Goal: Information Seeking & Learning: Learn about a topic

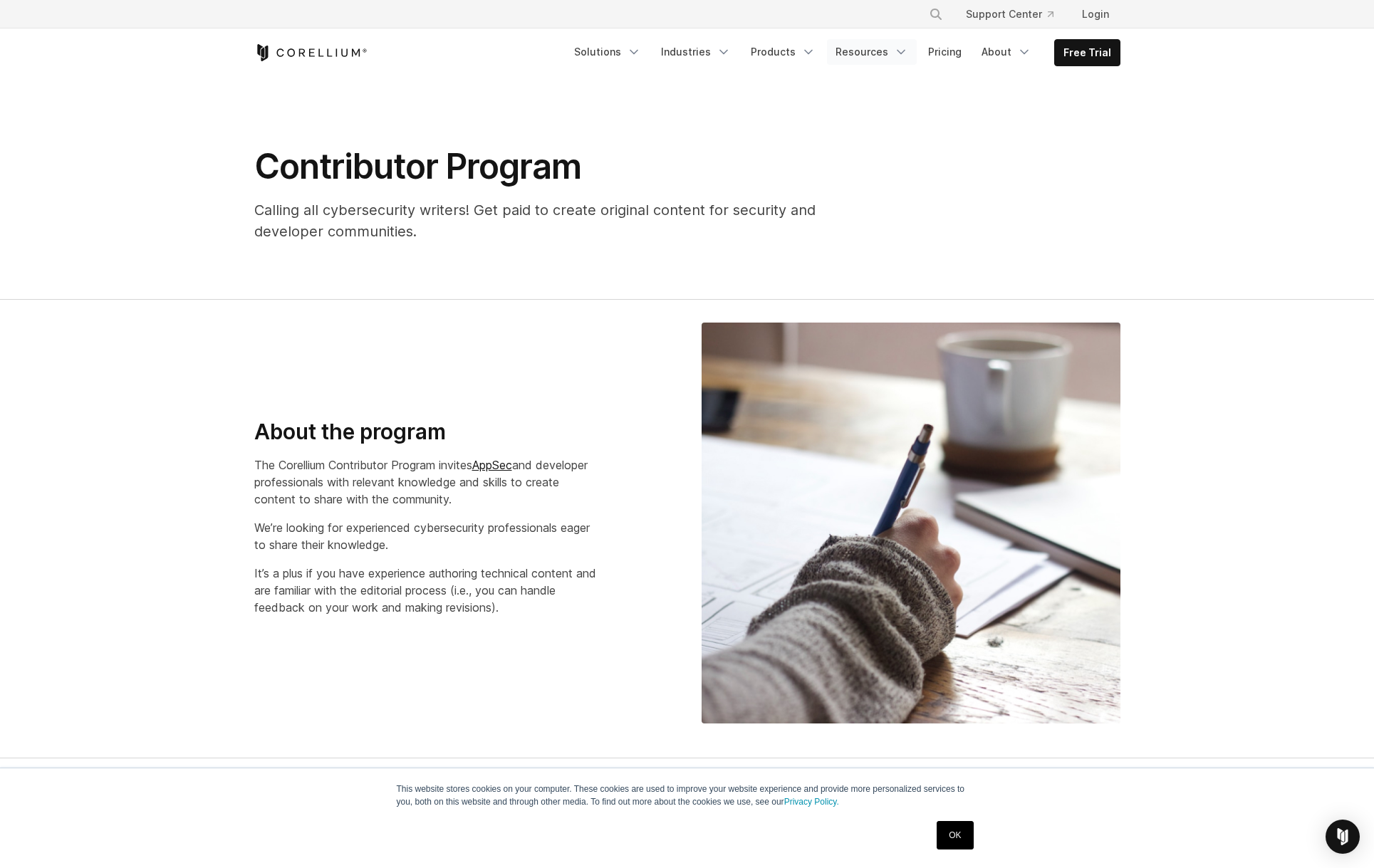
click at [905, 52] on polyline "Navigation Menu" at bounding box center [902, 52] width 7 height 4
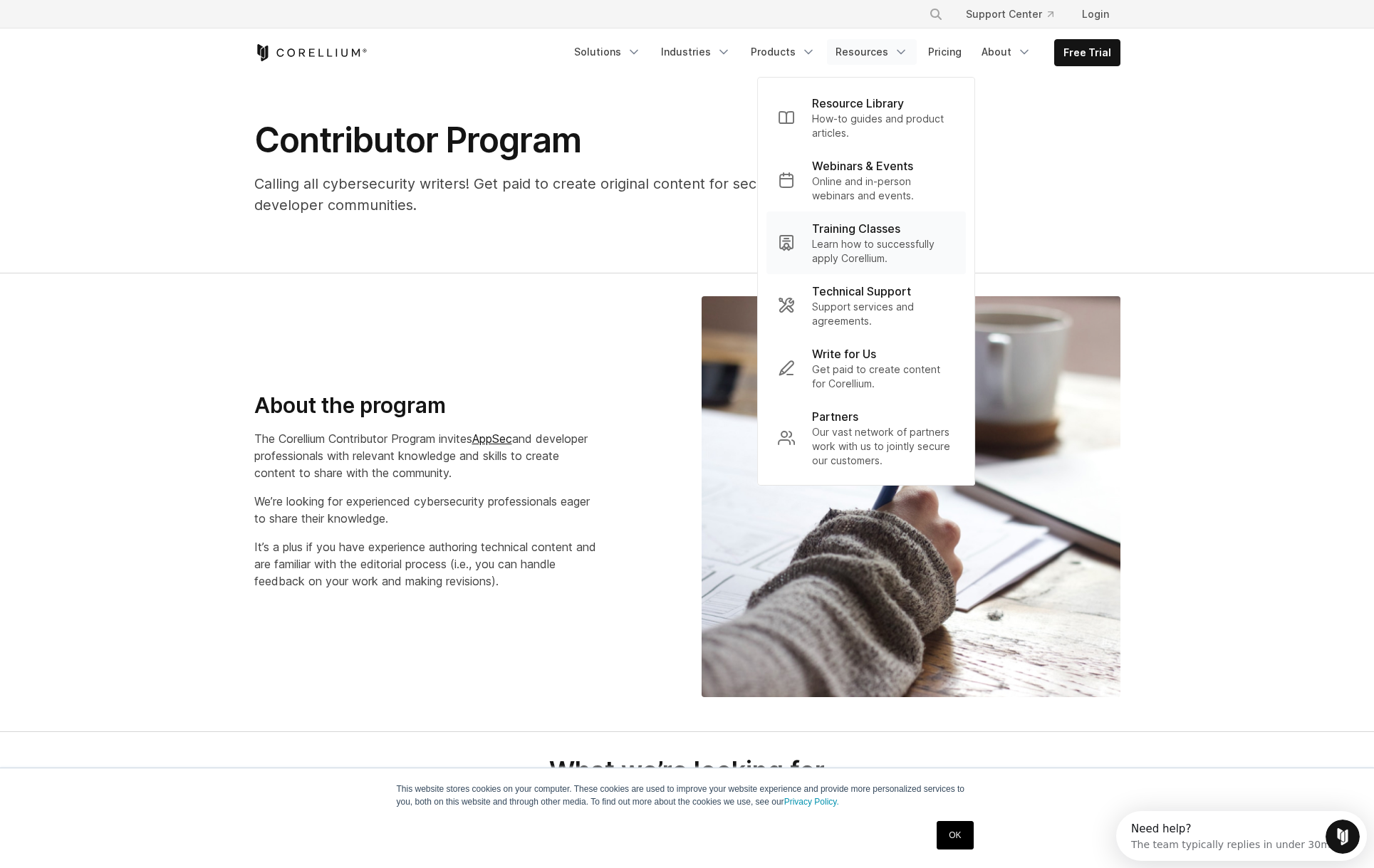
scroll to position [27, 0]
click at [798, 45] on link "Products" at bounding box center [783, 52] width 82 height 25
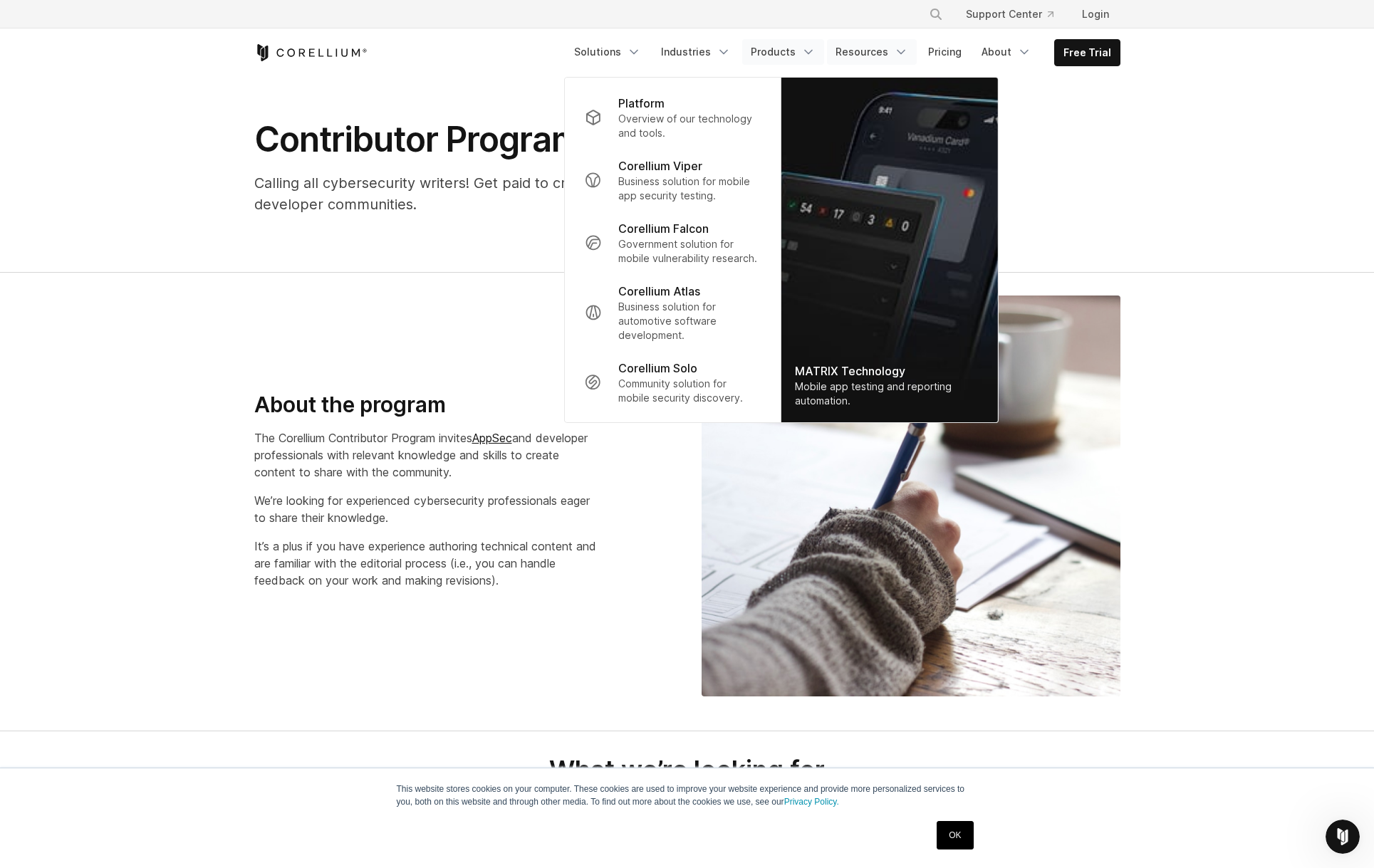
click at [905, 52] on polyline "Navigation Menu" at bounding box center [902, 52] width 7 height 4
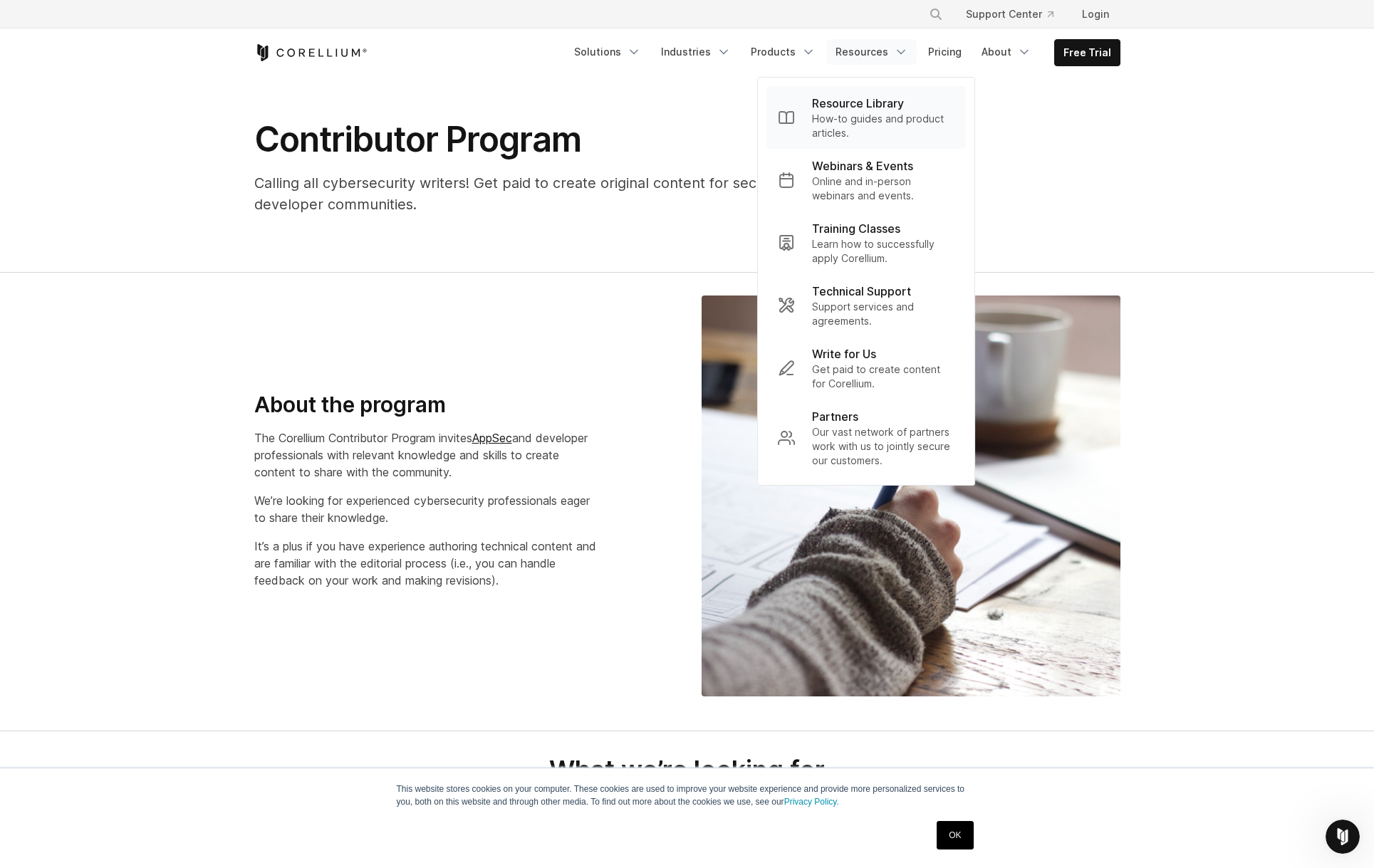
click at [887, 110] on p "Resource Library" at bounding box center [858, 103] width 92 height 17
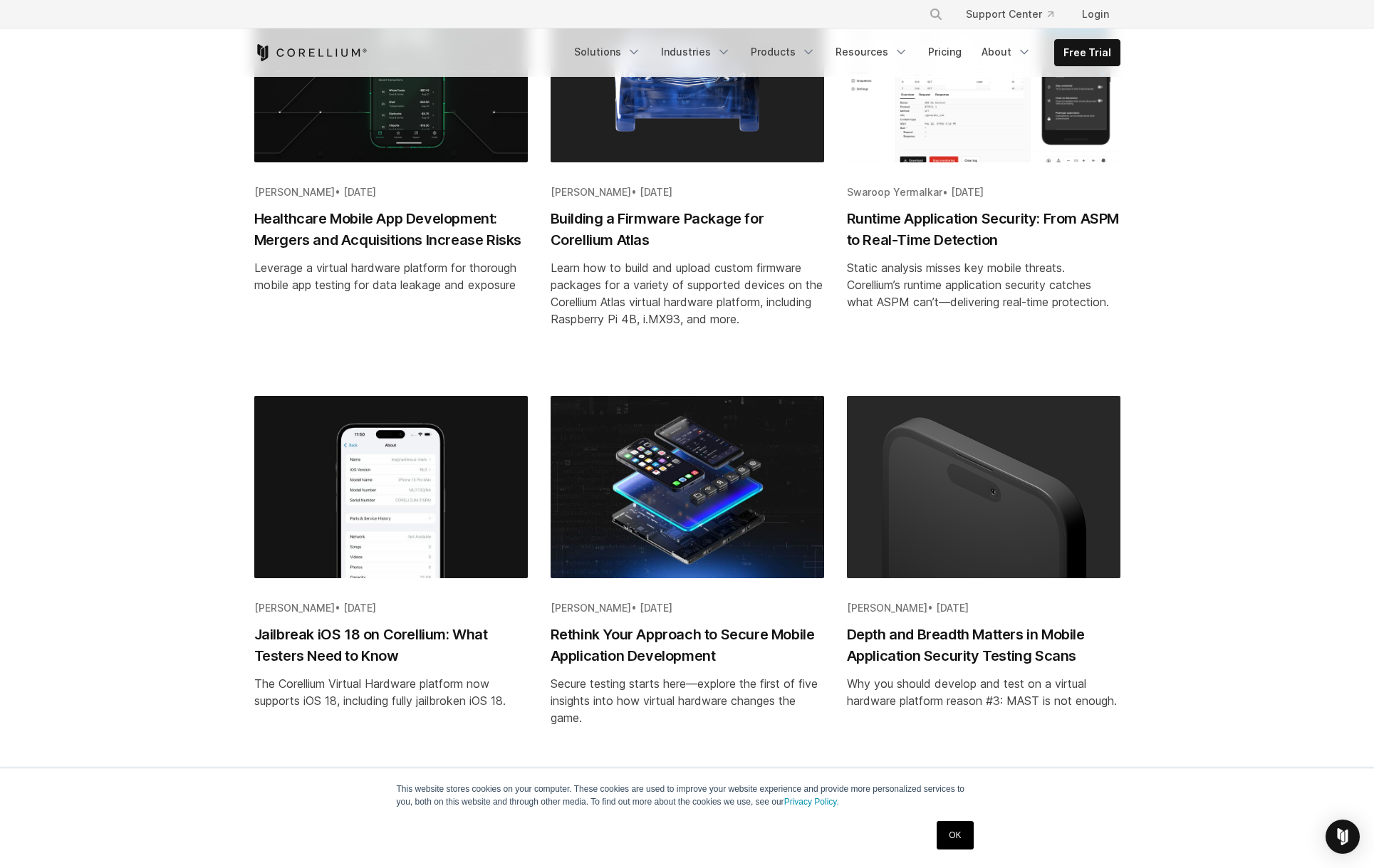
scroll to position [1344, 0]
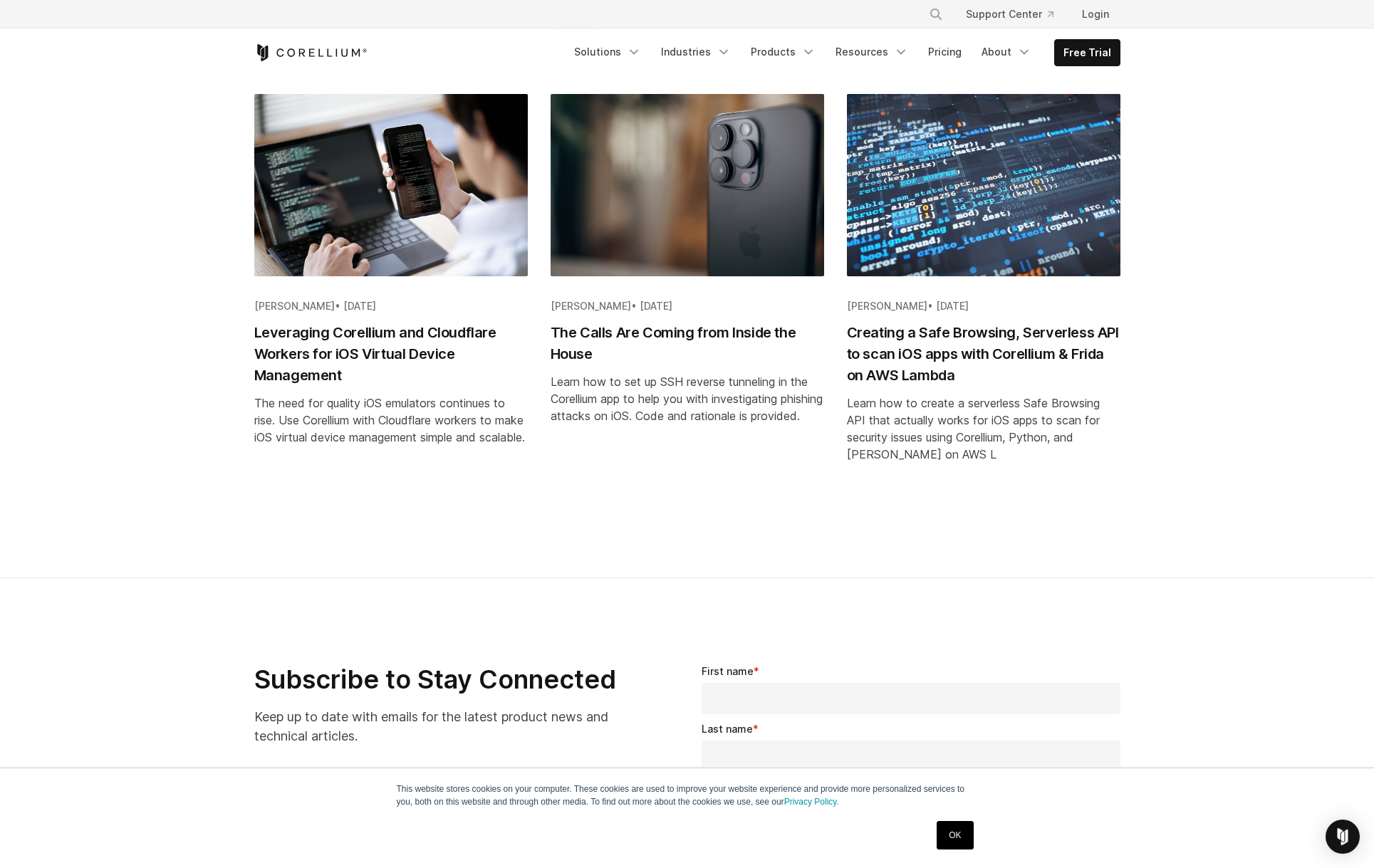
scroll to position [695, 0]
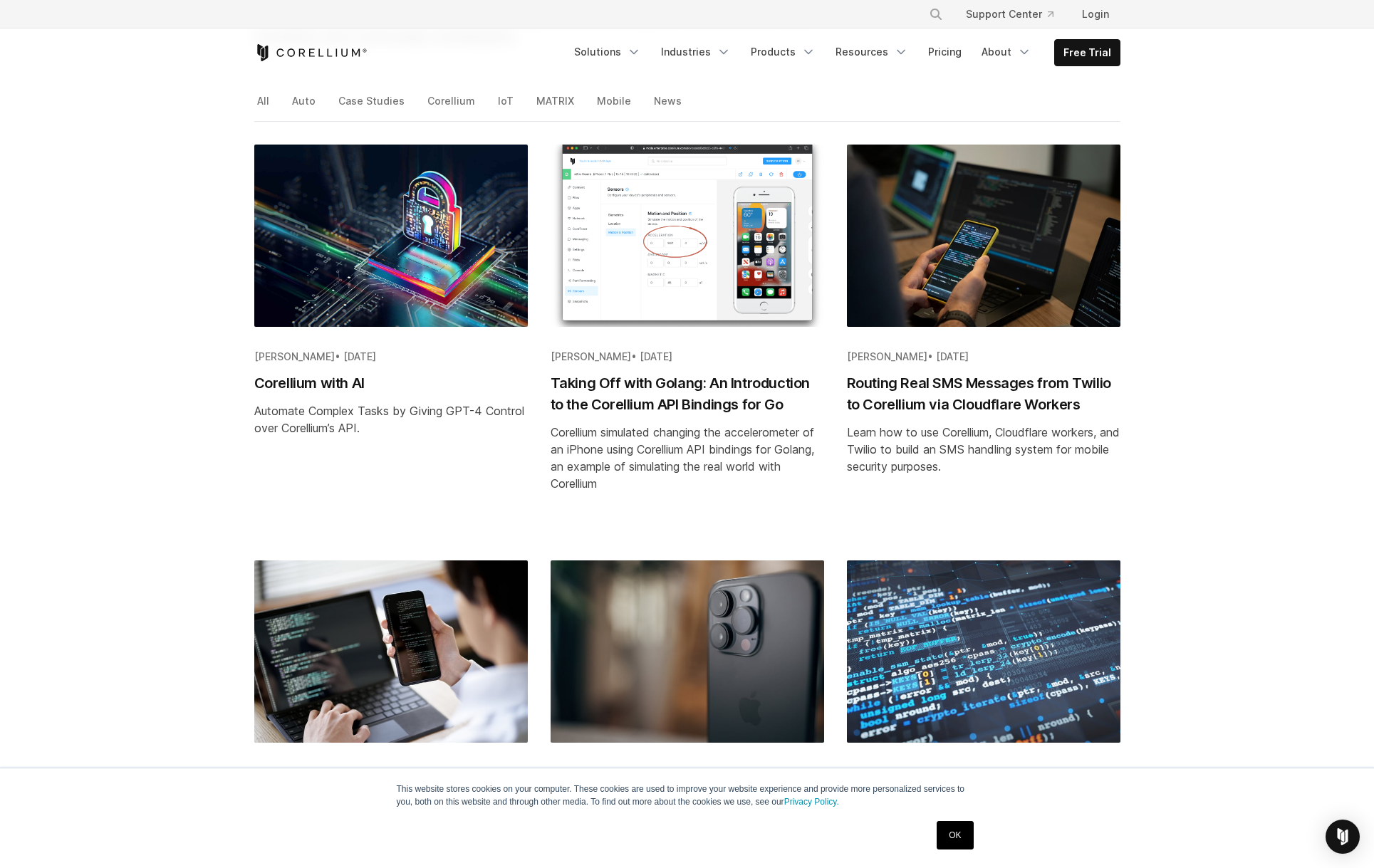
scroll to position [230, 0]
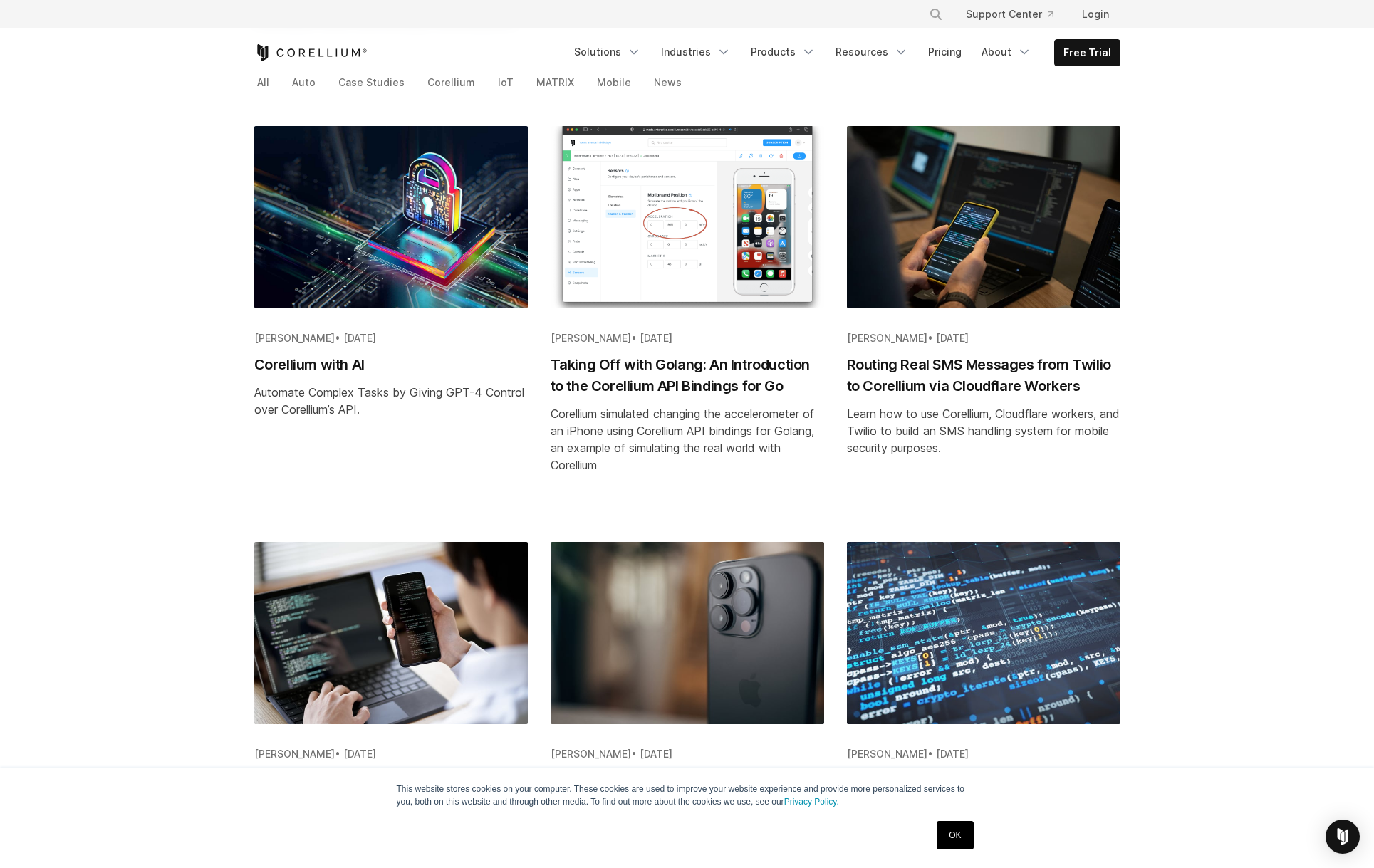
click at [721, 363] on h2 "Taking Off with Golang: An Introduction to the Corellium API Bindings for Go" at bounding box center [687, 375] width 273 height 43
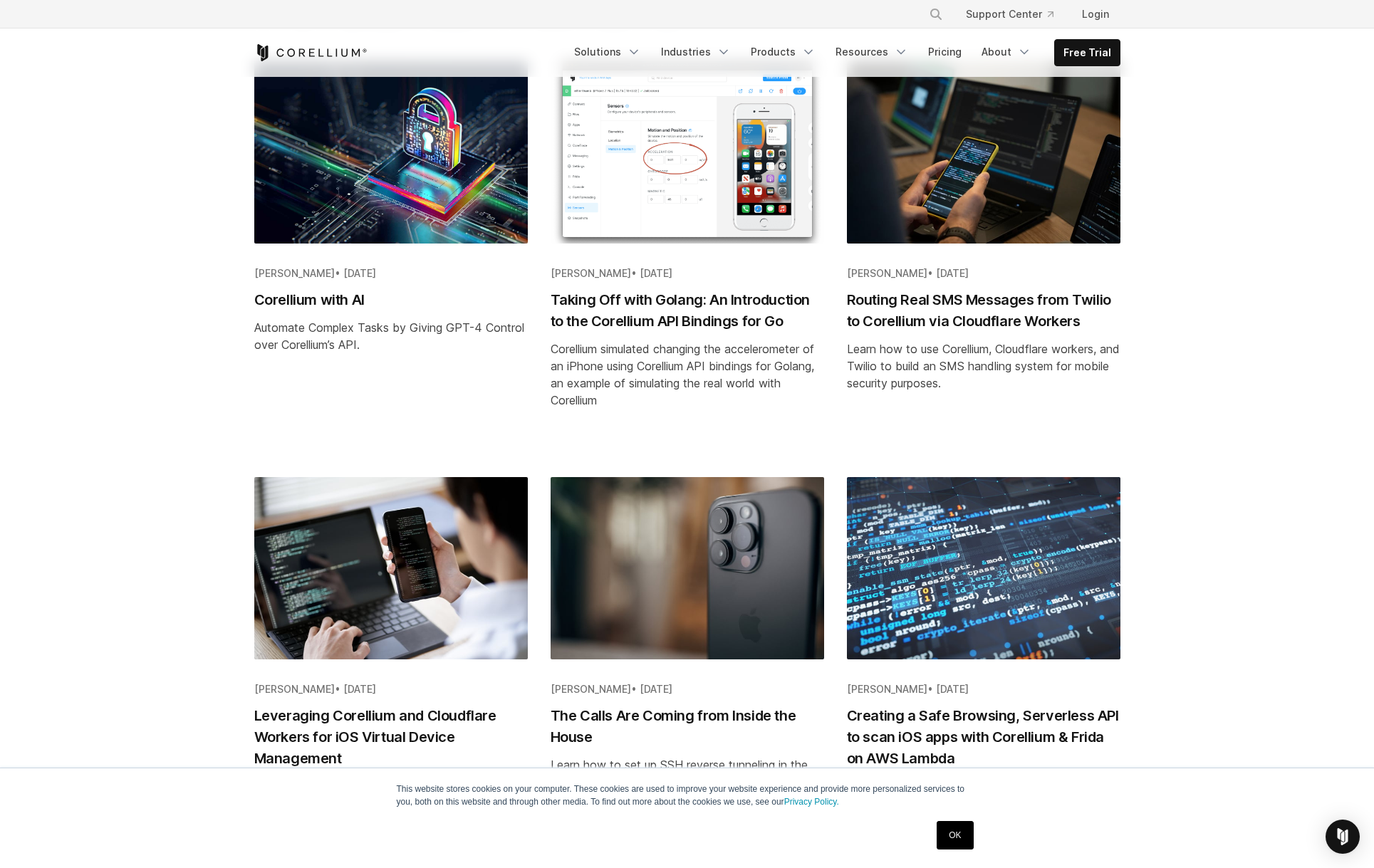
scroll to position [304, 0]
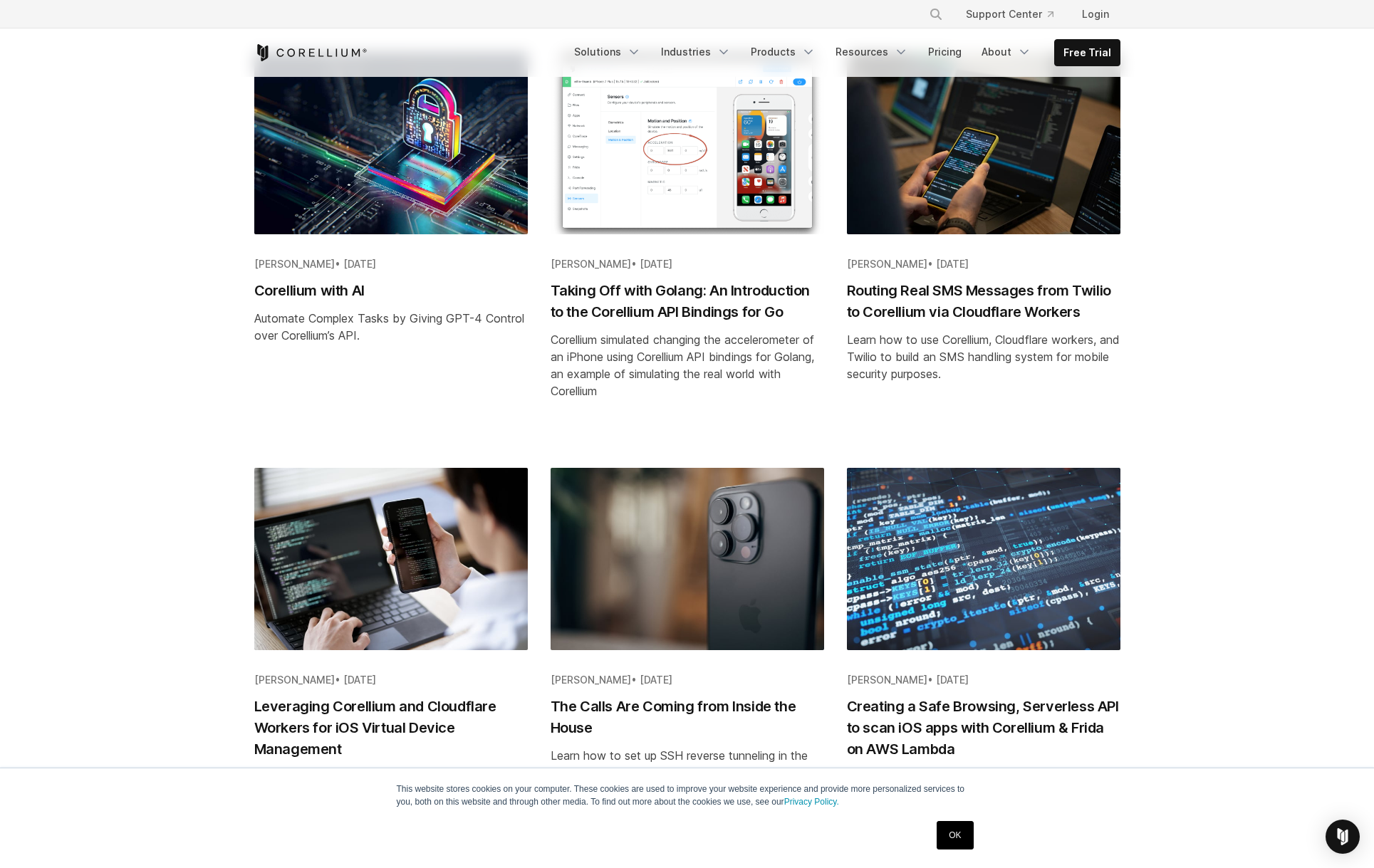
click at [995, 313] on h2 "Routing Real SMS Messages from Twilio to Corellium via Cloudflare Workers" at bounding box center [984, 300] width 273 height 43
